Goal: Navigation & Orientation: Find specific page/section

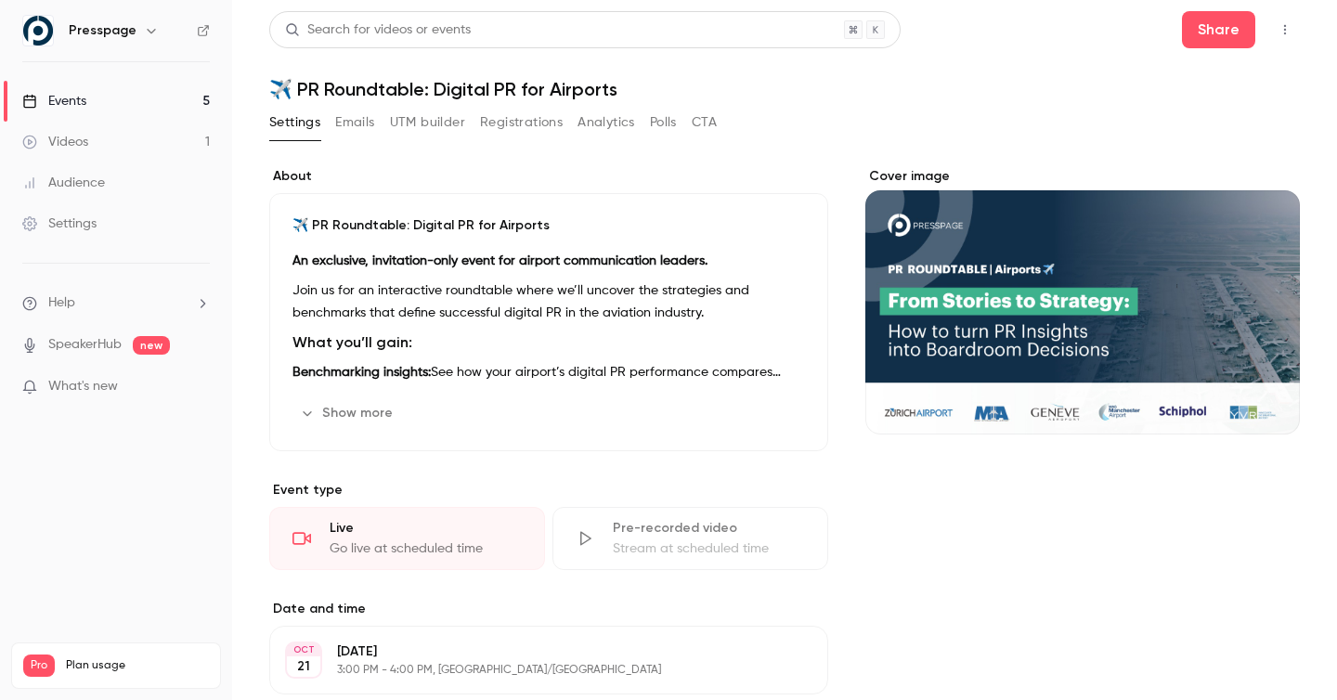
click at [81, 106] on div "Events" at bounding box center [54, 101] width 64 height 19
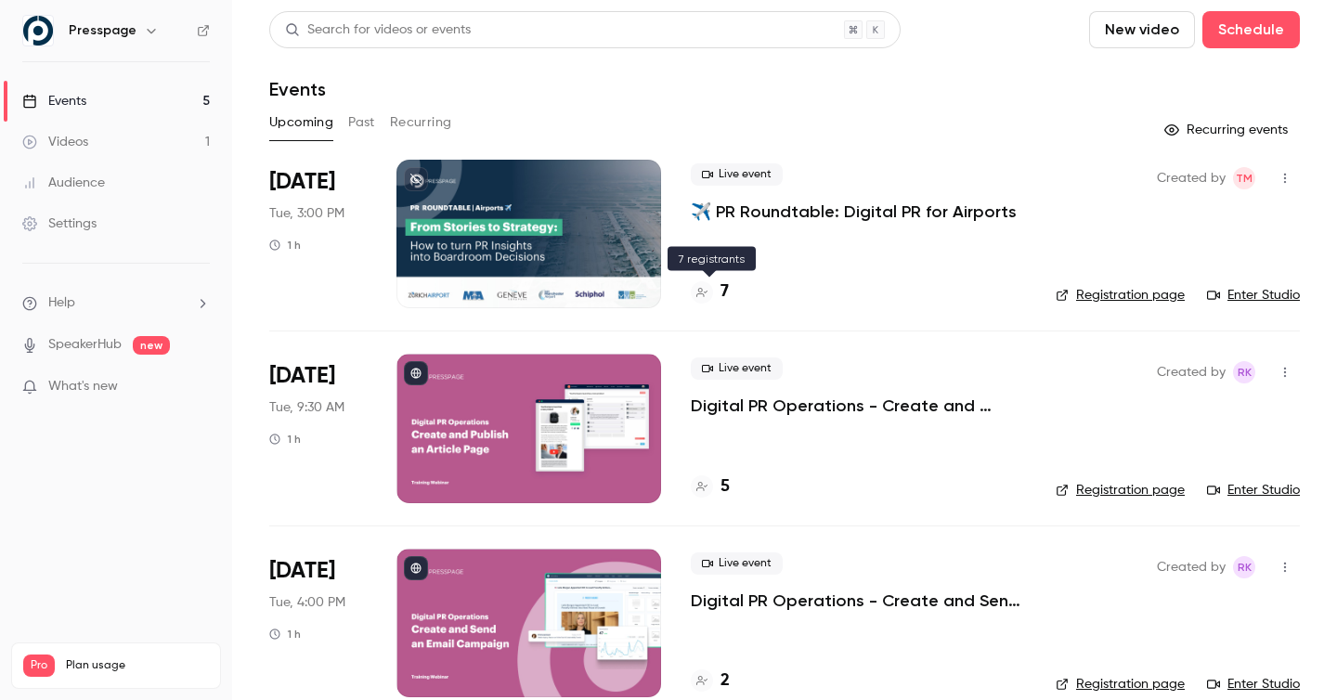
click at [708, 291] on div at bounding box center [702, 292] width 22 height 22
